Goal: Navigation & Orientation: Find specific page/section

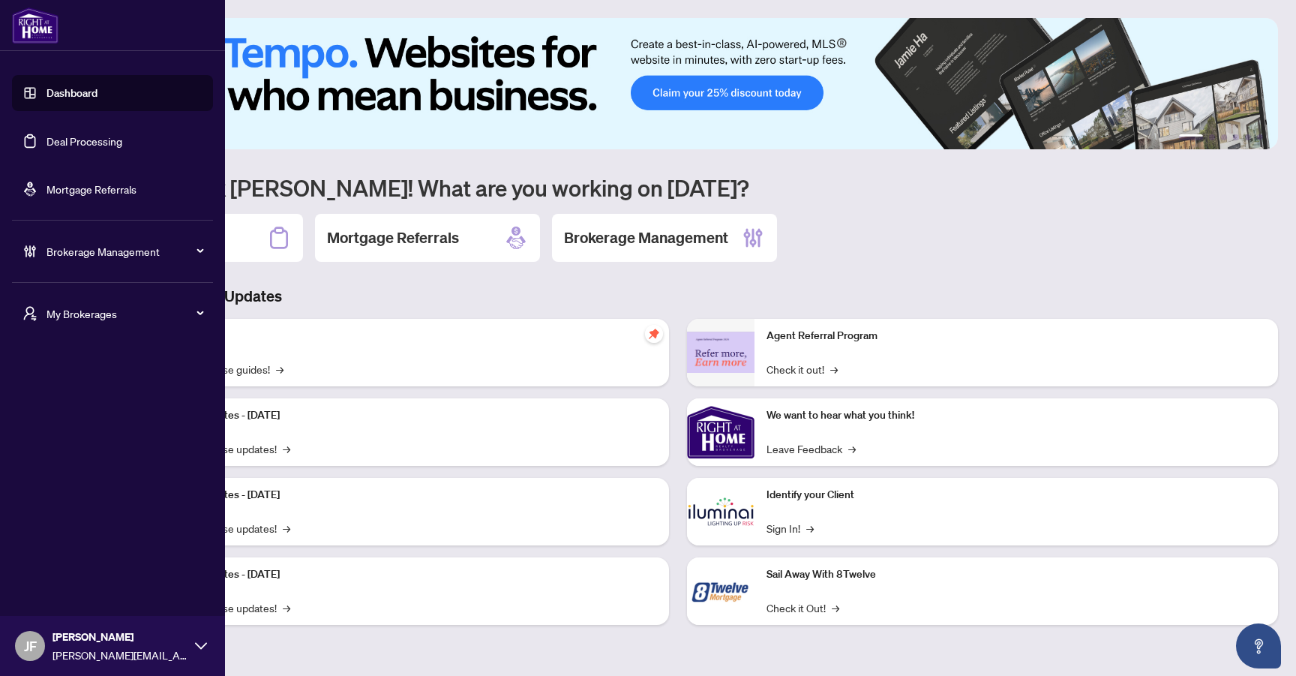
click at [55, 241] on div "Brokerage Management" at bounding box center [112, 251] width 201 height 36
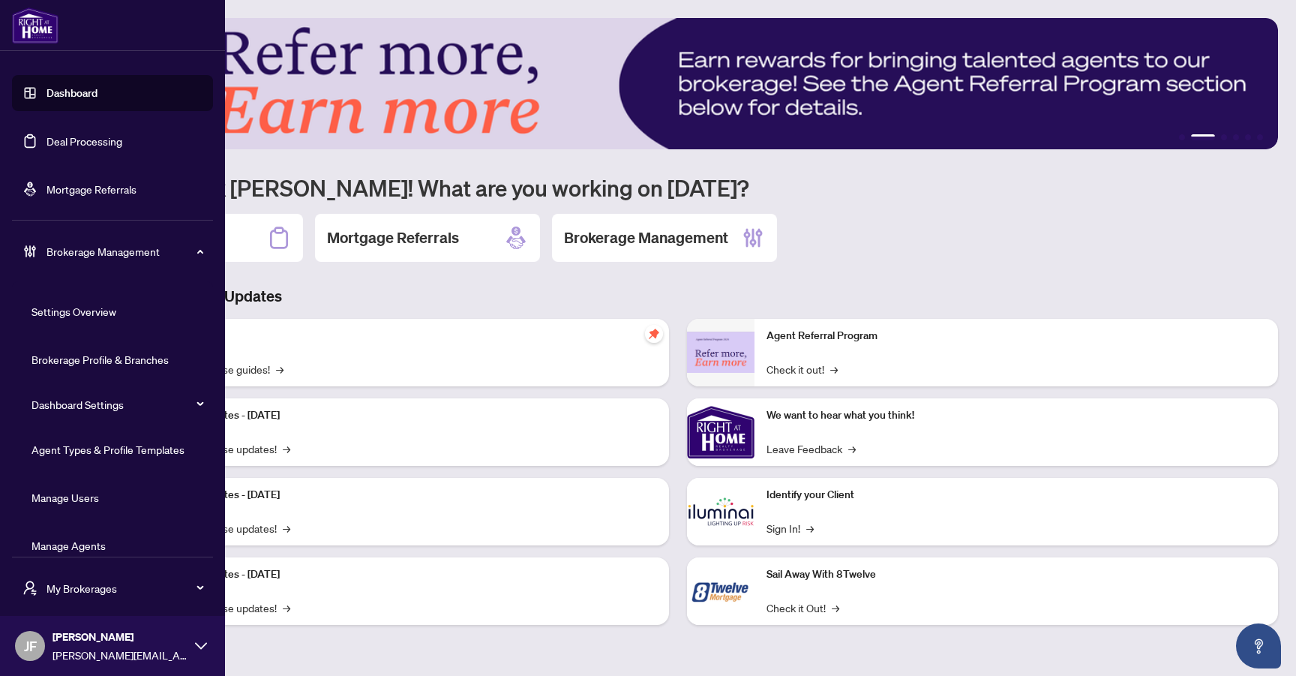
click at [77, 309] on link "Settings Overview" at bounding box center [74, 312] width 85 height 14
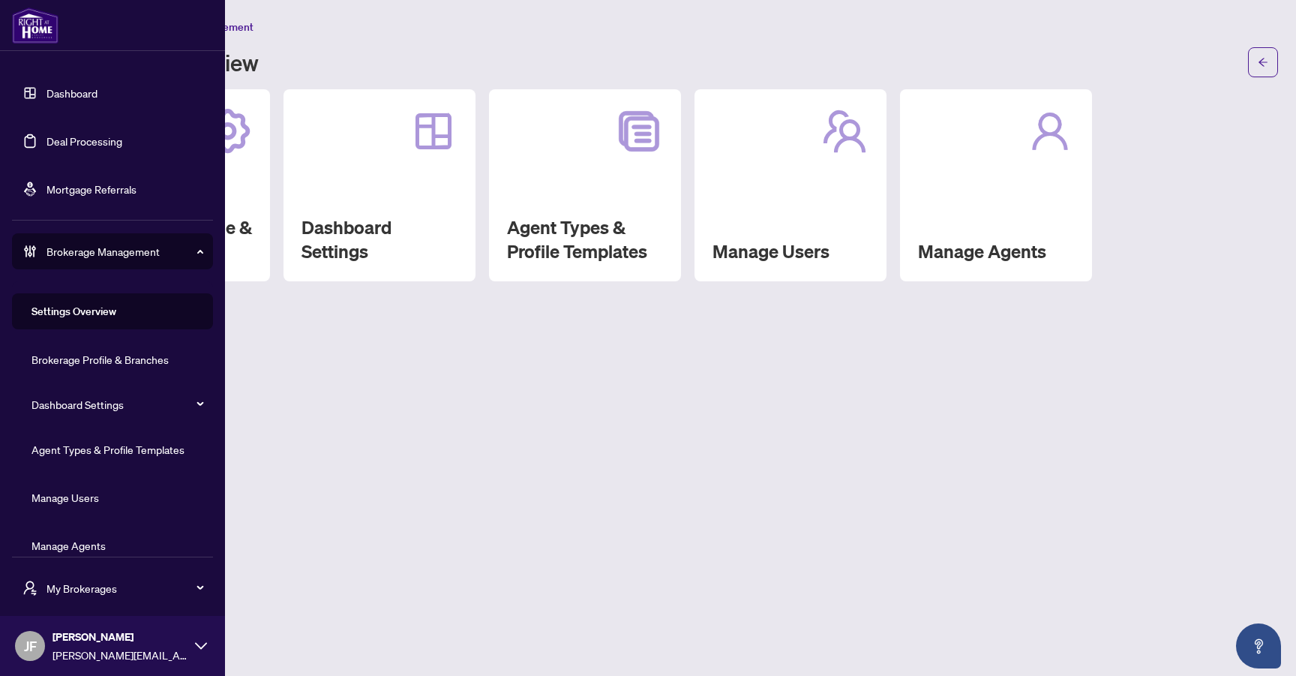
click at [86, 95] on link "Dashboard" at bounding box center [72, 93] width 51 height 14
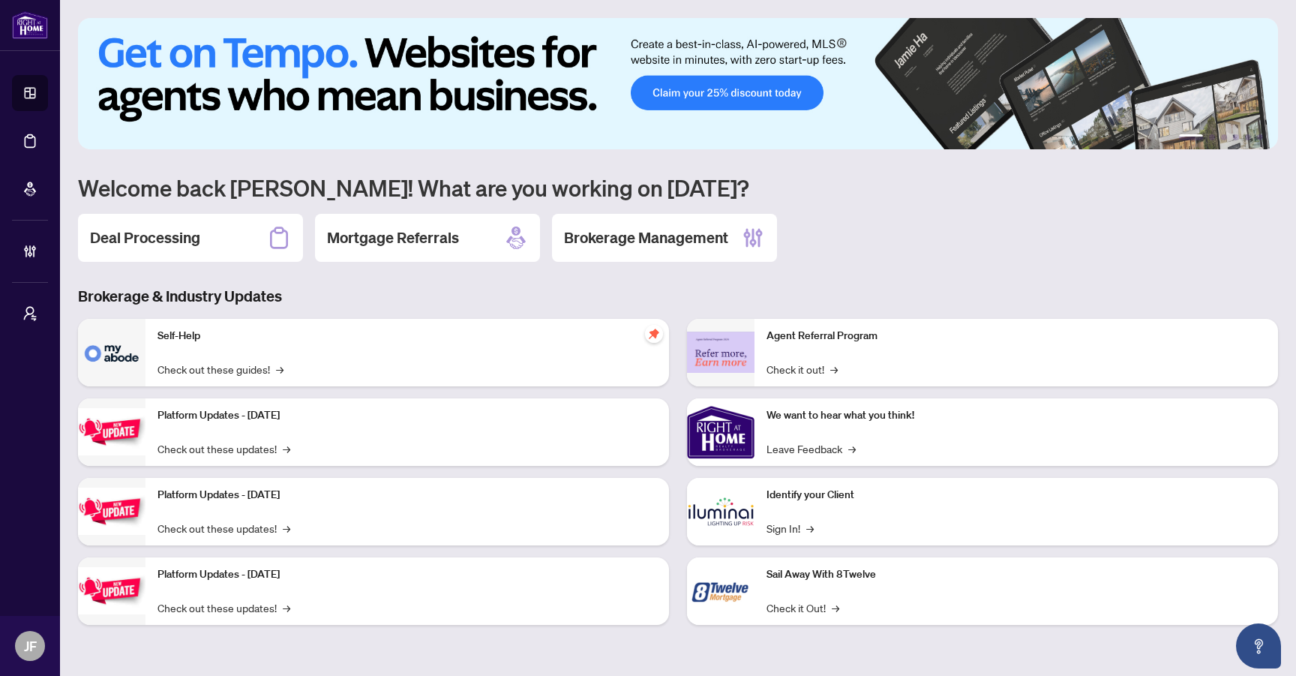
click at [974, 256] on div "Deal Processing Mortgage Referrals Brokerage Management" at bounding box center [678, 238] width 1200 height 48
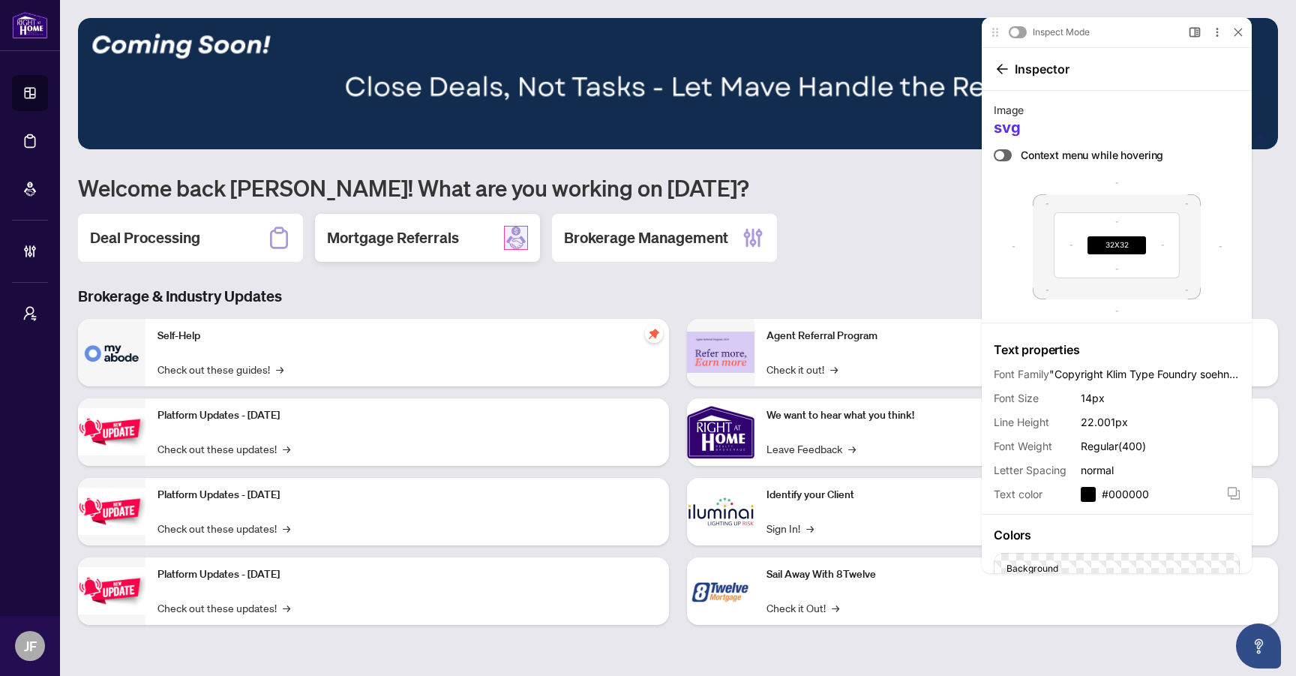
click at [524, 243] on icon at bounding box center [516, 238] width 24 height 24
click at [1237, 38] on div at bounding box center [1238, 32] width 15 height 15
